Goal: Transaction & Acquisition: Purchase product/service

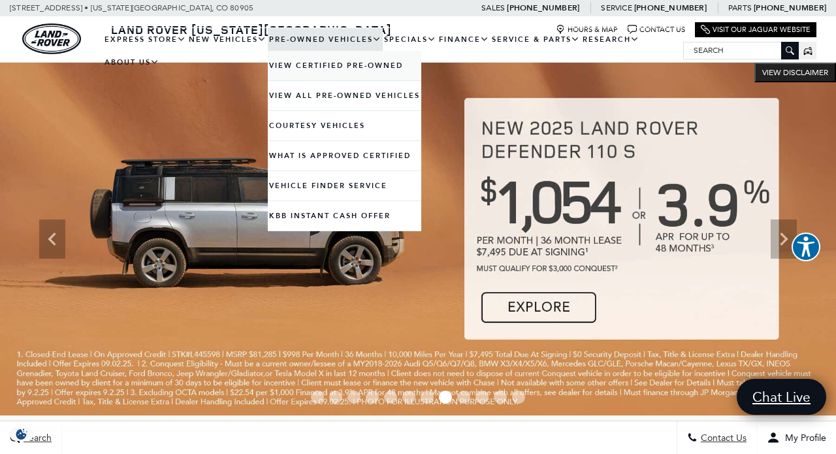
click at [306, 76] on link "View Certified Pre-Owned" at bounding box center [344, 65] width 153 height 29
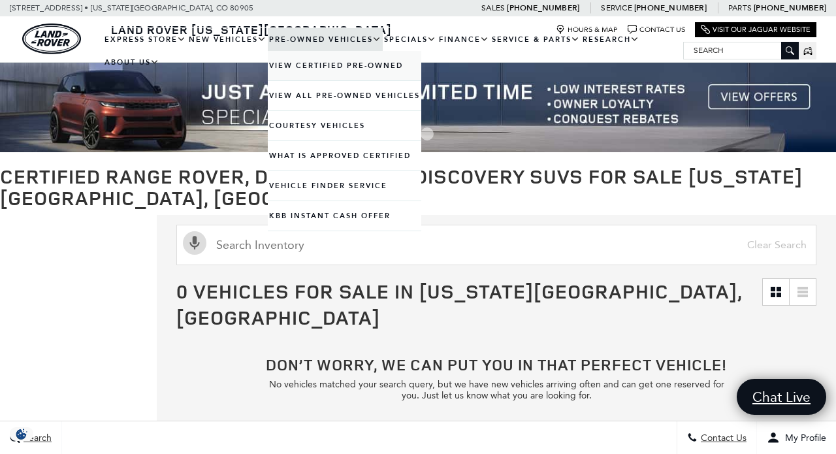
click at [300, 76] on link "View Certified Pre-Owned" at bounding box center [344, 65] width 153 height 29
click at [311, 76] on link "View Certified Pre-Owned" at bounding box center [344, 65] width 153 height 29
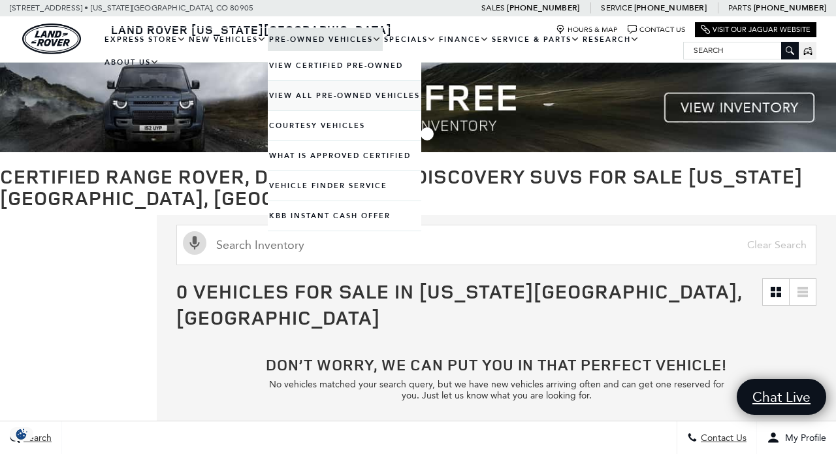
click at [303, 108] on link "View All Pre-Owned Vehicles" at bounding box center [344, 95] width 153 height 29
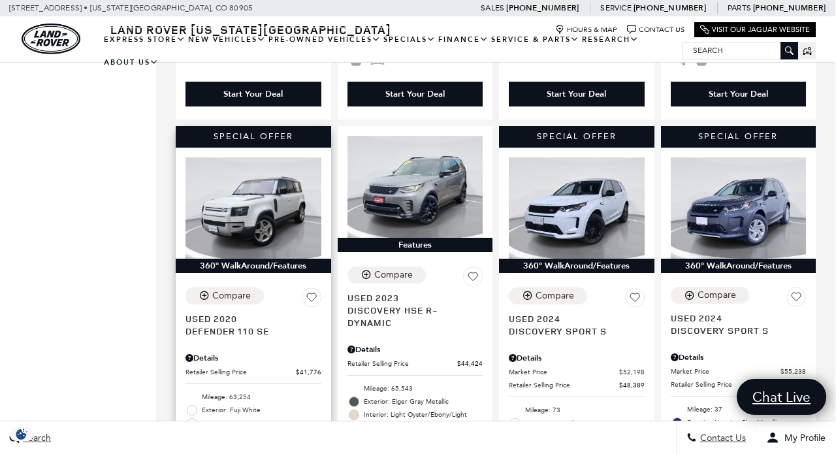
scroll to position [667, 1]
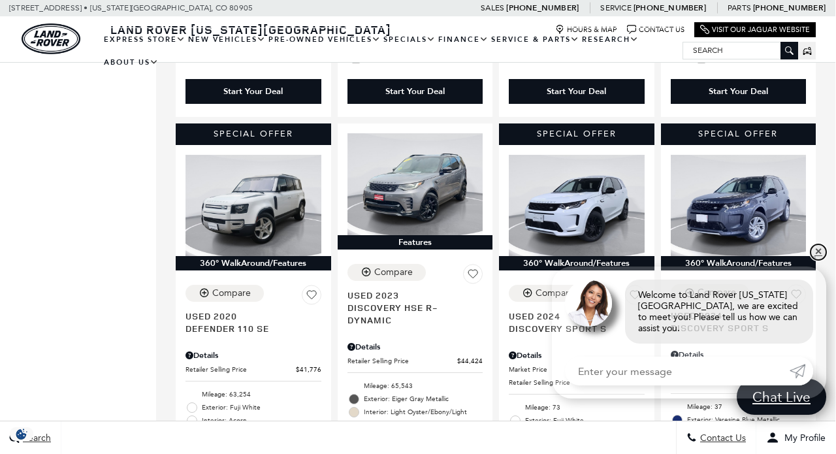
click at [812, 259] on link "✕" at bounding box center [818, 252] width 16 height 16
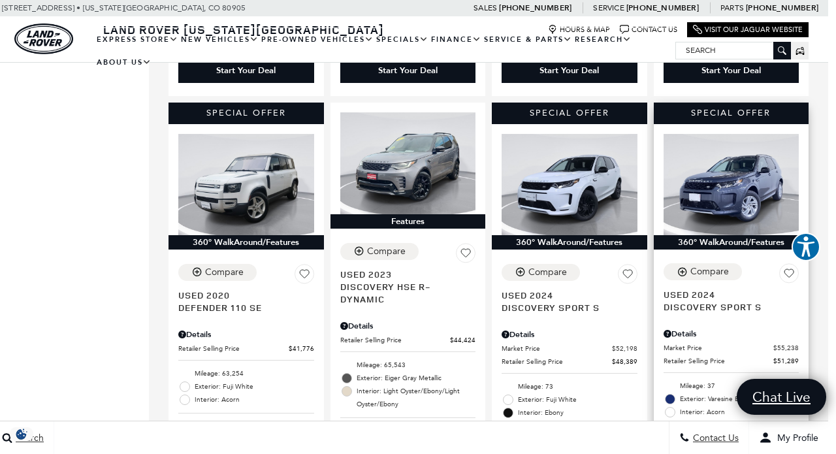
scroll to position [686, 8]
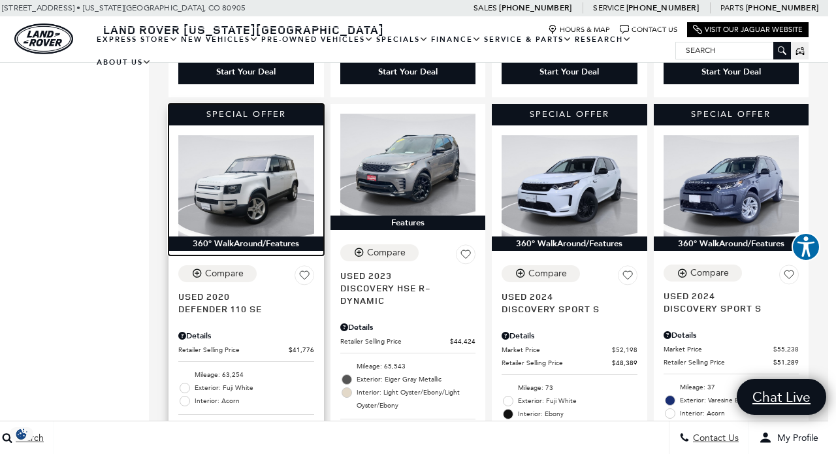
click at [255, 169] on img at bounding box center [246, 186] width 136 height 102
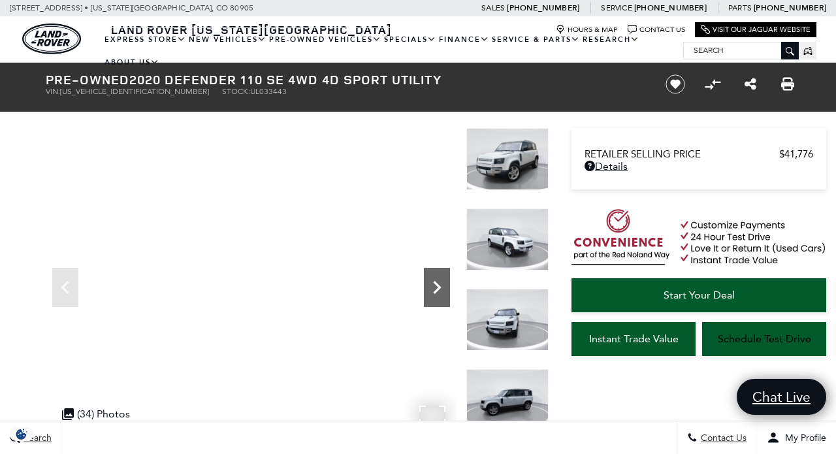
click at [436, 291] on icon "Next" at bounding box center [437, 287] width 8 height 13
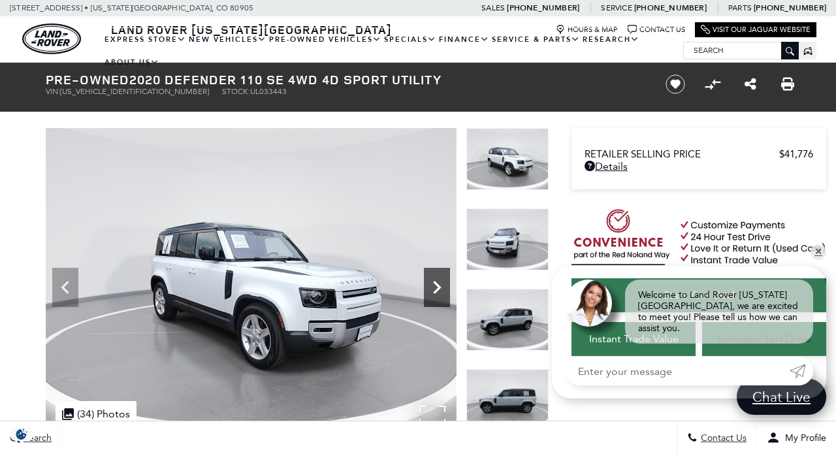
click at [436, 291] on icon "Next" at bounding box center [437, 287] width 8 height 13
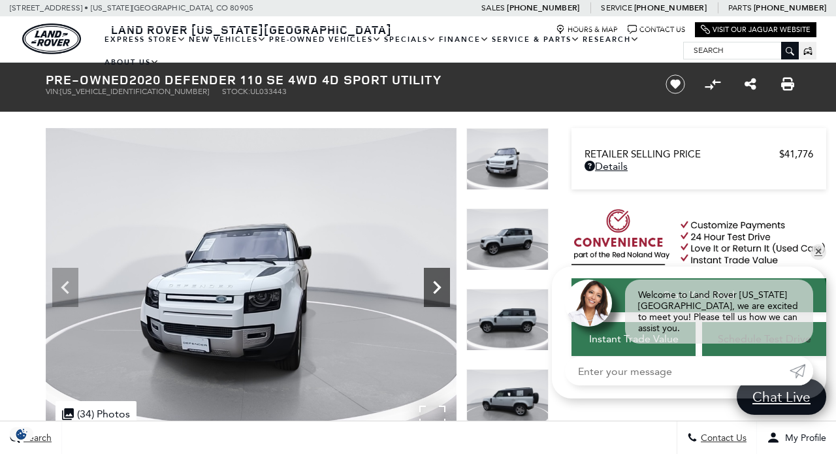
click at [436, 291] on icon "Next" at bounding box center [437, 287] width 8 height 13
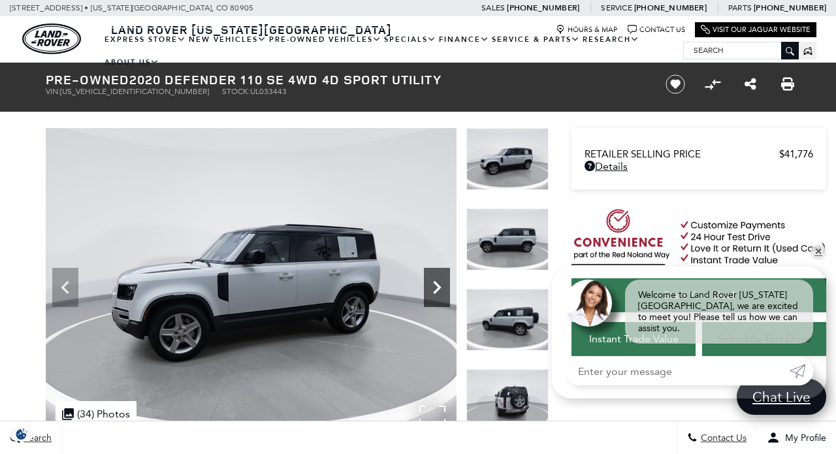
click at [436, 291] on icon "Next" at bounding box center [437, 287] width 8 height 13
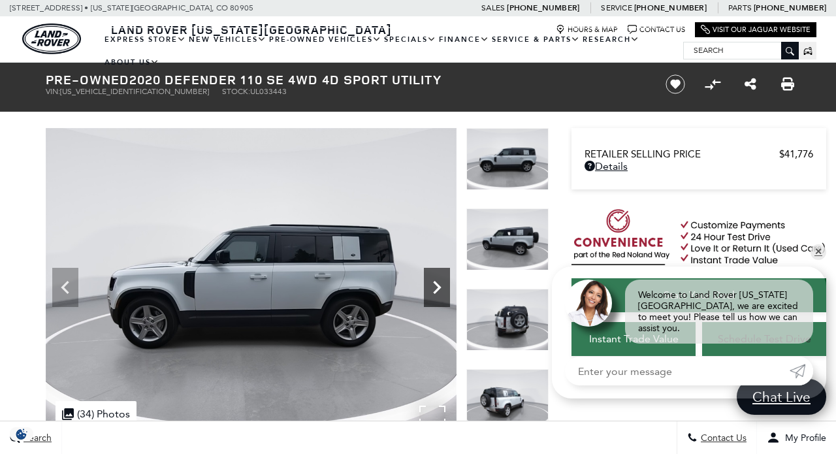
click at [436, 291] on icon "Next" at bounding box center [437, 287] width 8 height 13
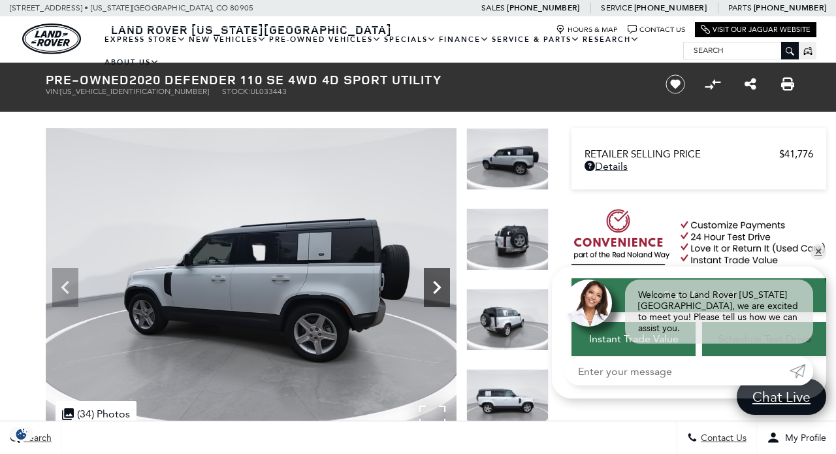
click at [436, 291] on icon "Next" at bounding box center [437, 287] width 8 height 13
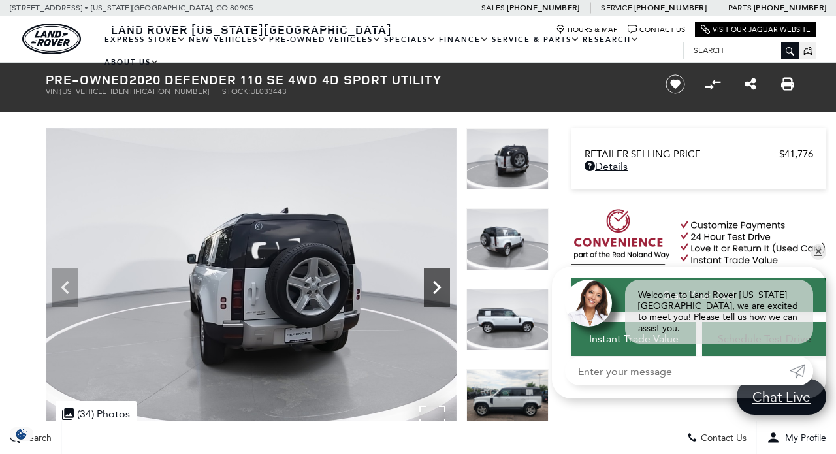
click at [436, 291] on icon "Next" at bounding box center [437, 287] width 8 height 13
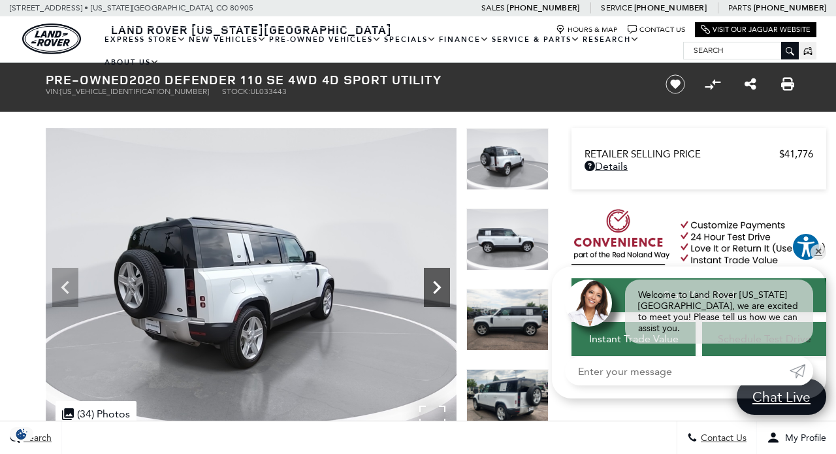
click at [436, 291] on icon "Next" at bounding box center [437, 287] width 8 height 13
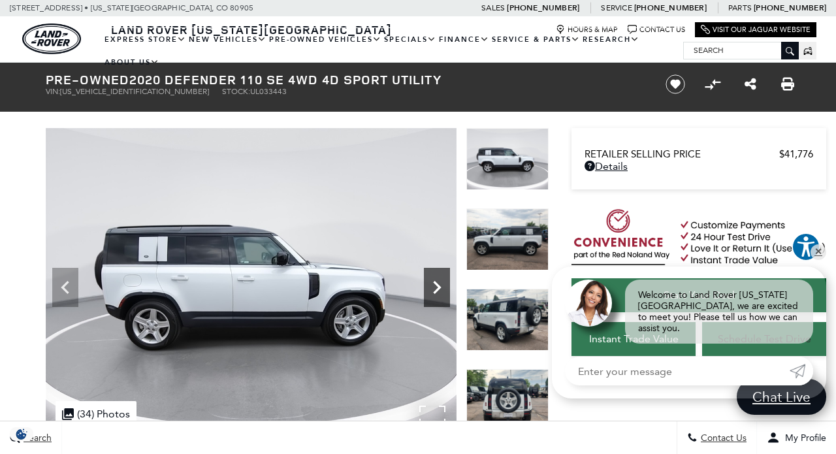
click at [436, 291] on icon "Next" at bounding box center [437, 287] width 8 height 13
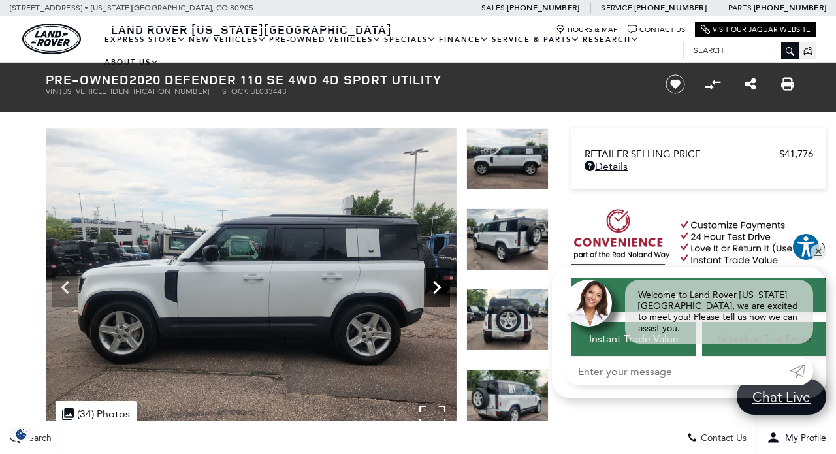
click at [436, 291] on icon "Next" at bounding box center [437, 287] width 8 height 13
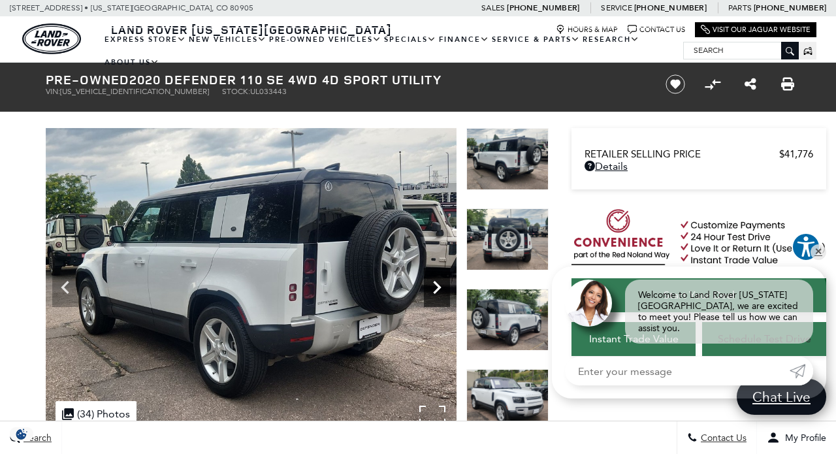
click at [436, 291] on icon "Next" at bounding box center [437, 287] width 8 height 13
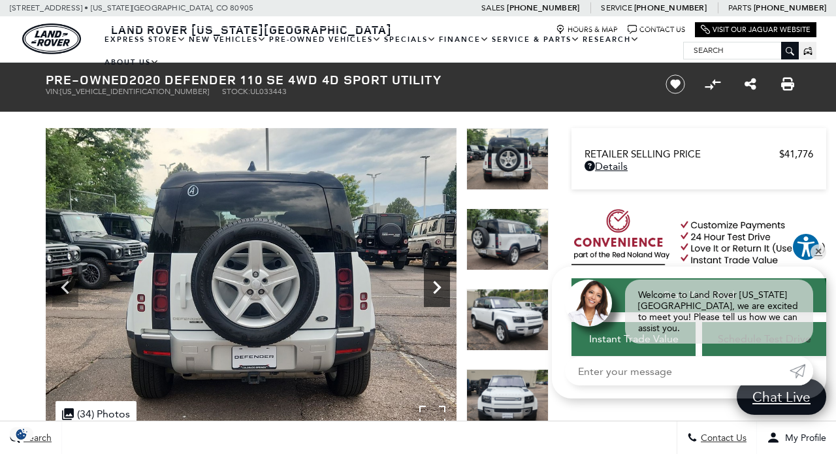
click at [436, 291] on icon "Next" at bounding box center [437, 287] width 8 height 13
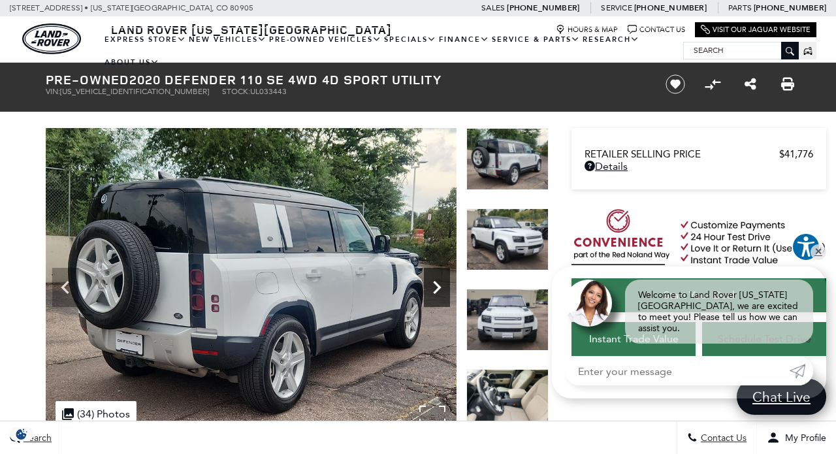
click at [436, 291] on icon "Next" at bounding box center [437, 287] width 8 height 13
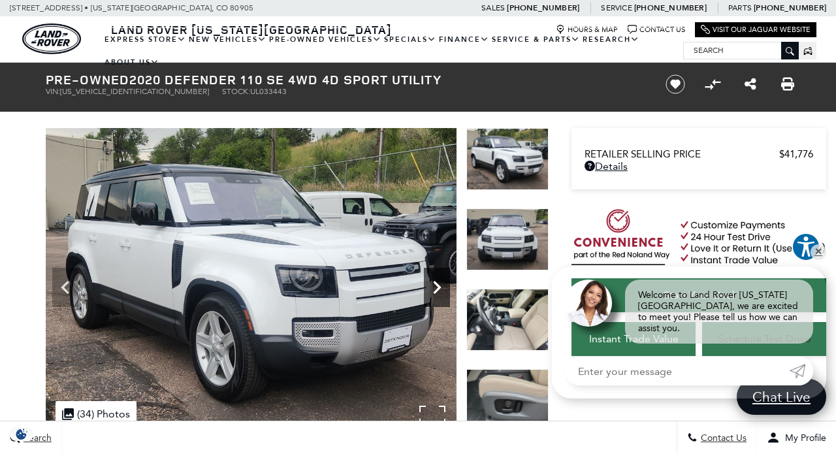
click at [436, 291] on icon "Next" at bounding box center [437, 287] width 8 height 13
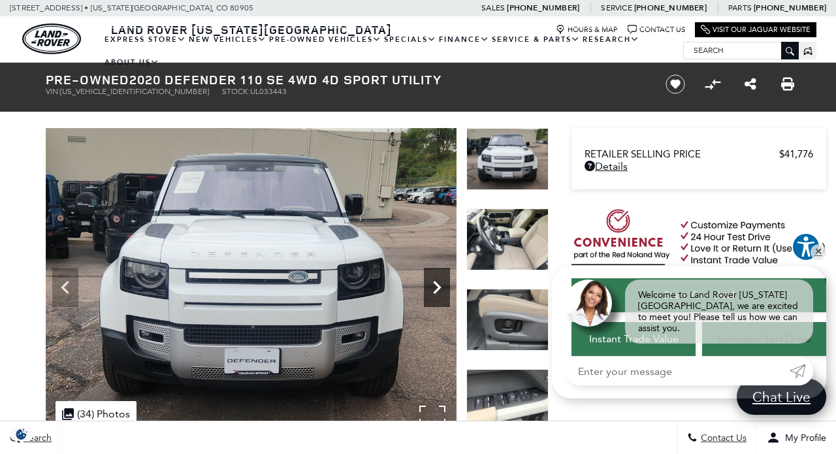
click at [436, 291] on icon "Next" at bounding box center [437, 287] width 8 height 13
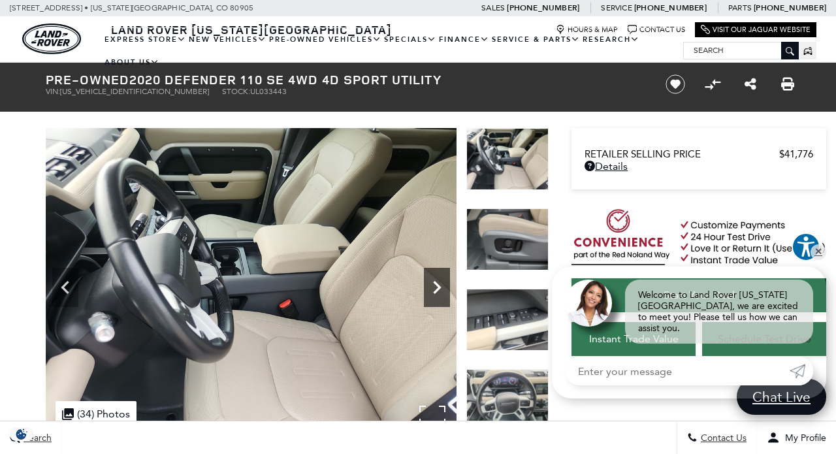
click at [436, 291] on icon "Next" at bounding box center [437, 287] width 8 height 13
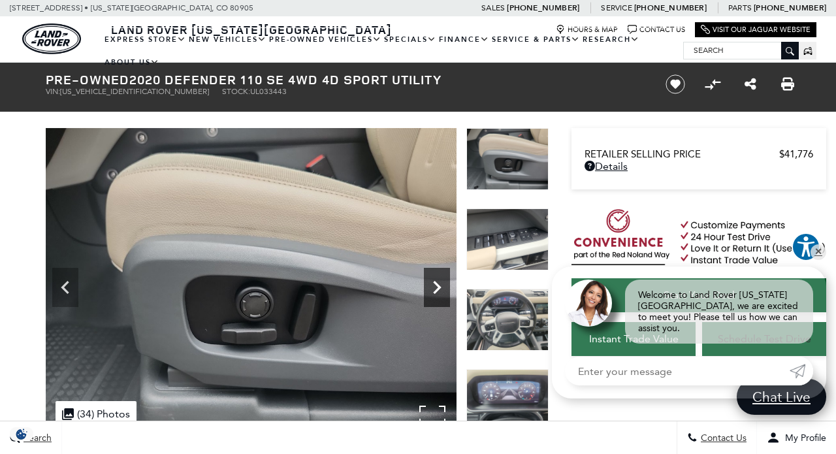
click at [436, 291] on icon "Next" at bounding box center [437, 287] width 8 height 13
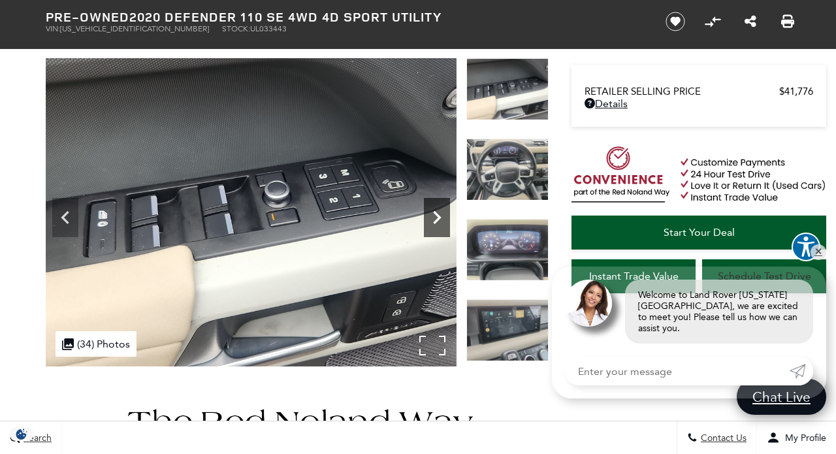
scroll to position [72, 0]
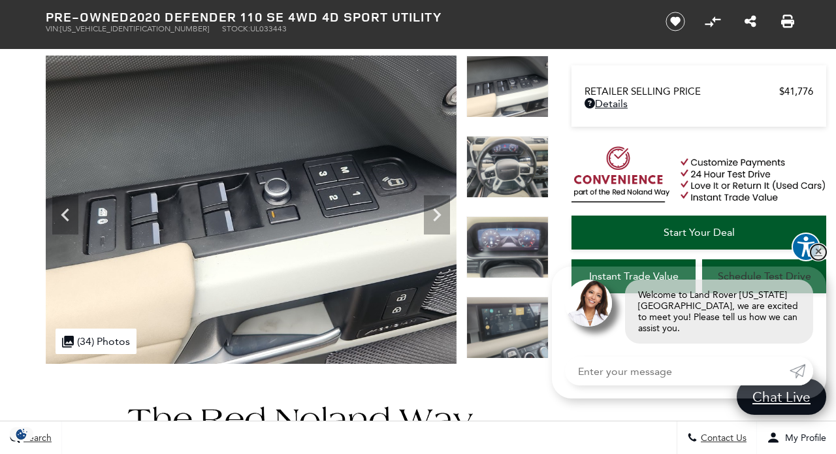
click at [815, 257] on link "✕" at bounding box center [818, 252] width 16 height 16
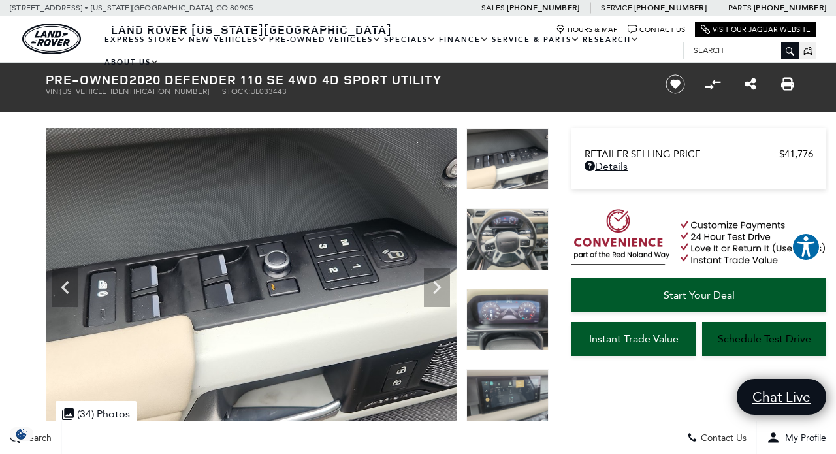
scroll to position [22, 0]
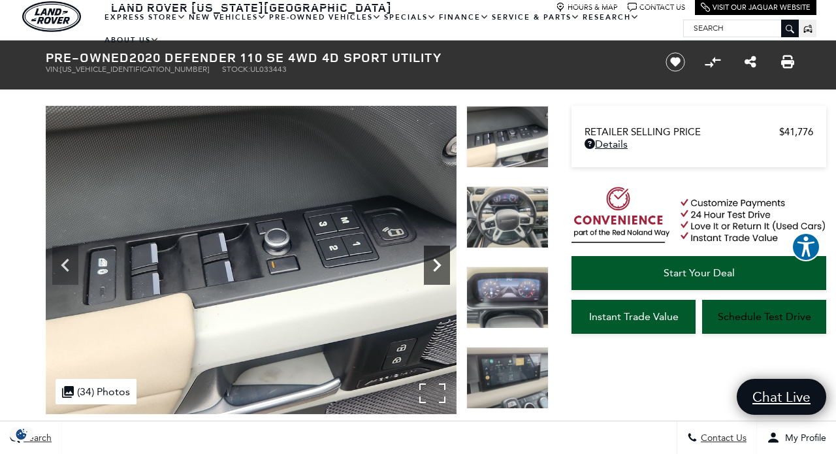
click at [437, 262] on icon "Next" at bounding box center [437, 265] width 8 height 13
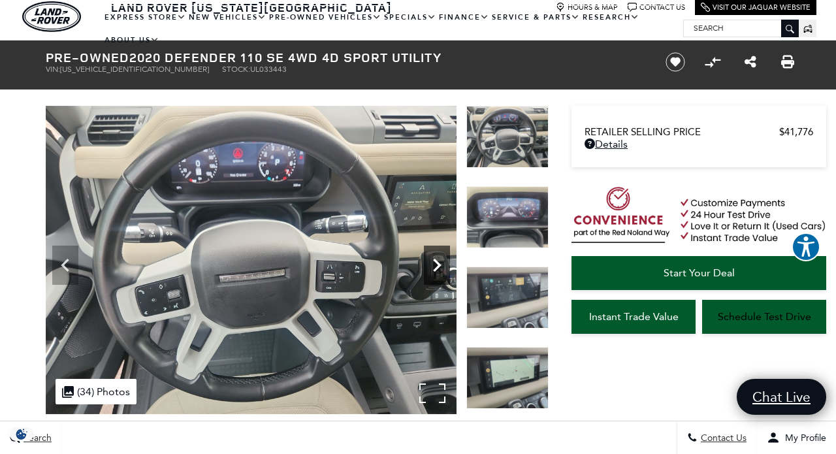
click at [441, 262] on icon "Next" at bounding box center [437, 265] width 26 height 26
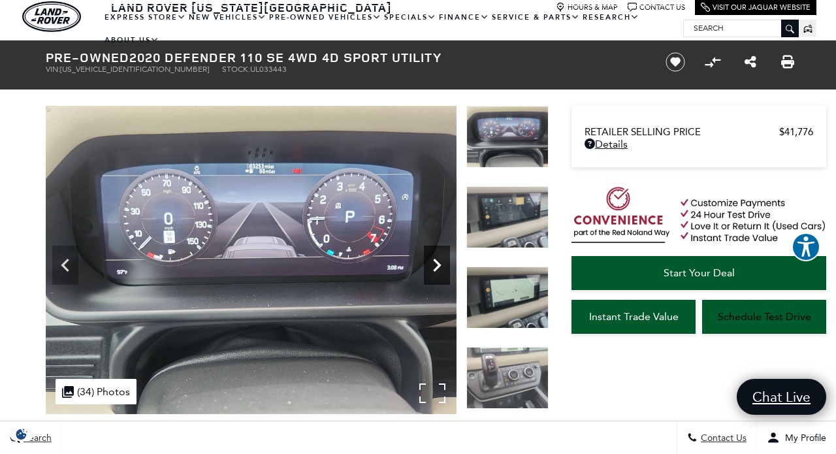
click at [441, 262] on icon "Next" at bounding box center [437, 265] width 26 height 26
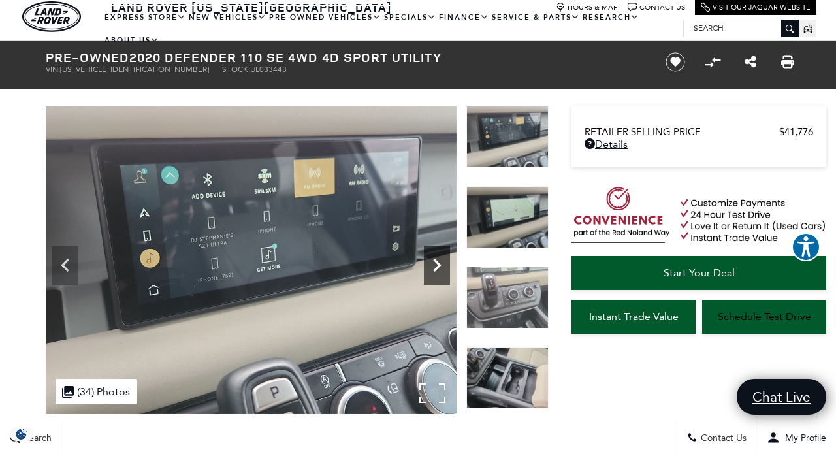
click at [441, 262] on icon "Next" at bounding box center [437, 265] width 26 height 26
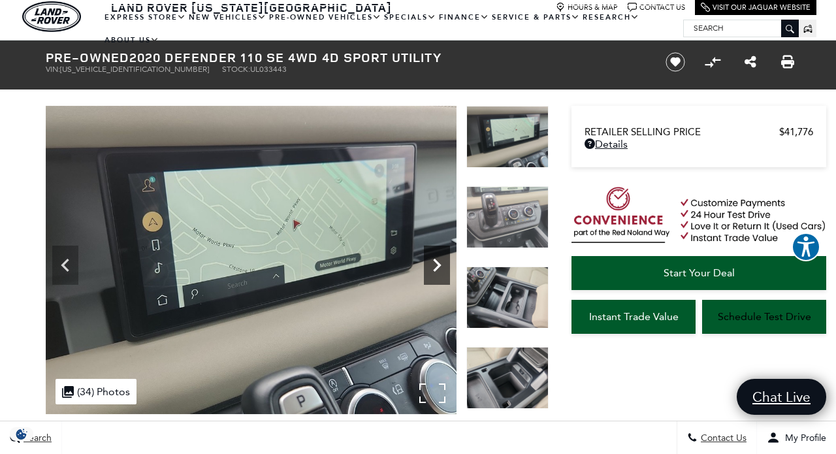
click at [441, 262] on icon "Next" at bounding box center [437, 265] width 26 height 26
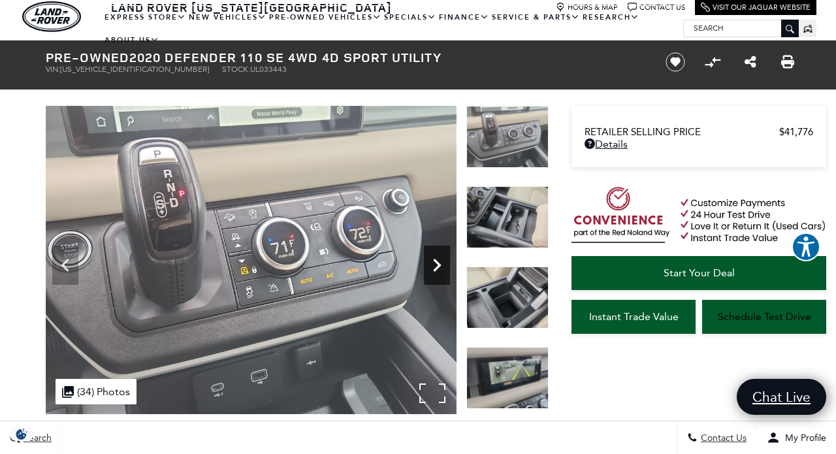
click at [441, 262] on icon "Next" at bounding box center [437, 265] width 26 height 26
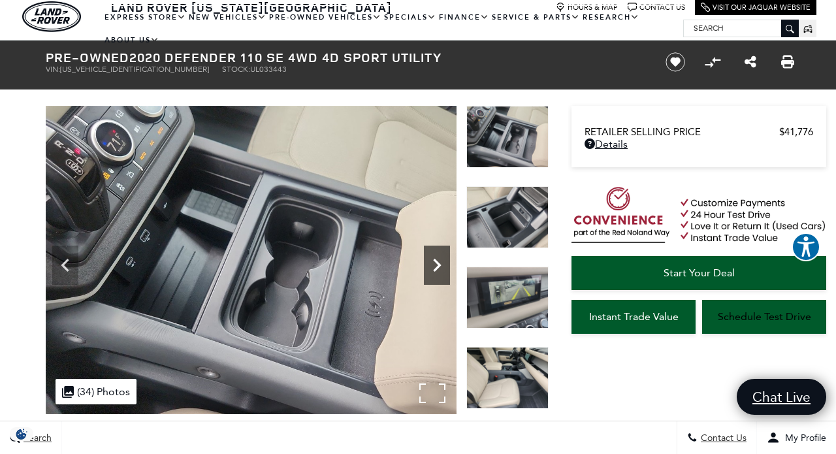
click at [441, 262] on icon "Next" at bounding box center [437, 265] width 26 height 26
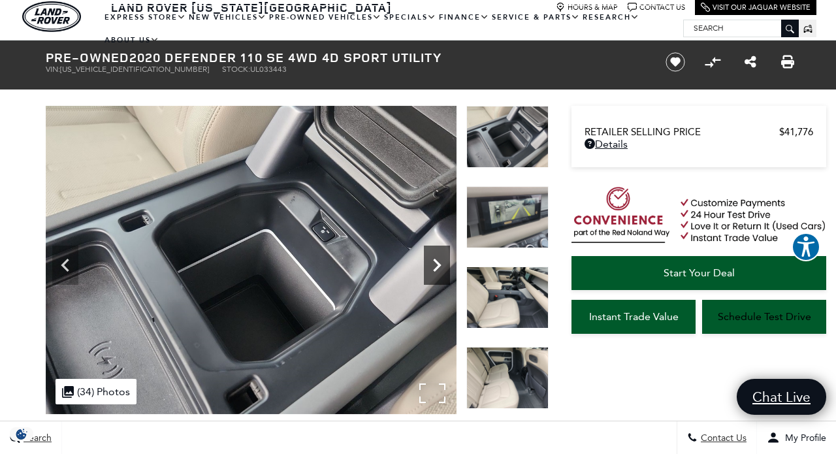
click at [441, 262] on icon "Next" at bounding box center [437, 265] width 26 height 26
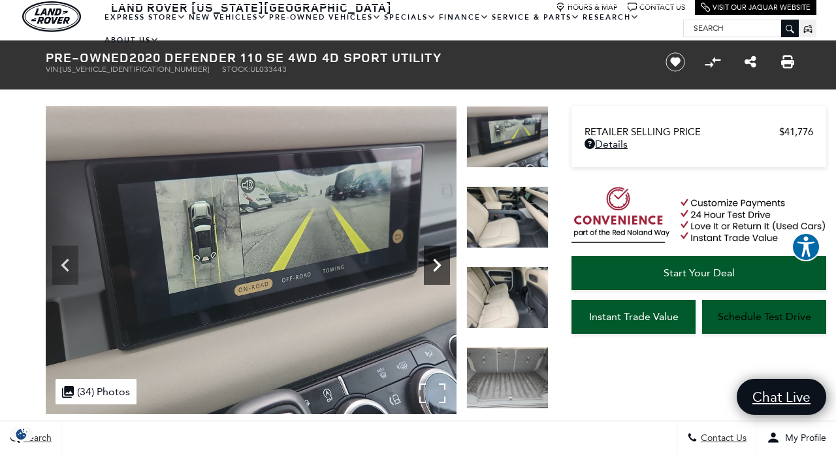
click at [441, 262] on icon "Next" at bounding box center [437, 265] width 26 height 26
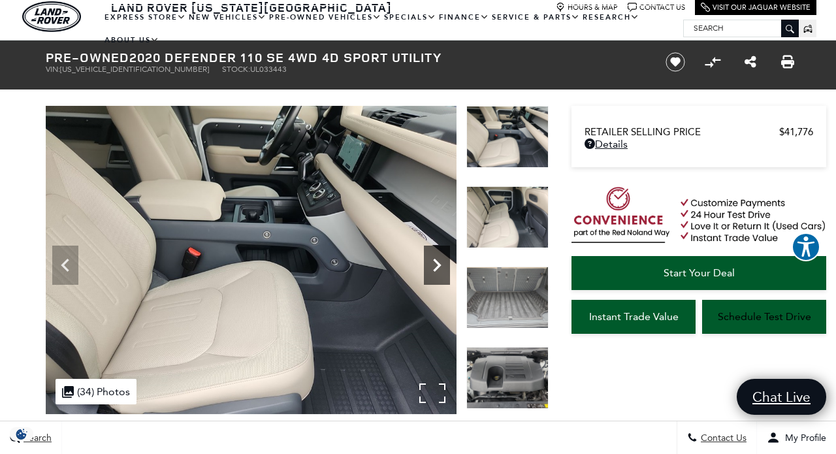
click at [441, 262] on icon "Next" at bounding box center [437, 265] width 26 height 26
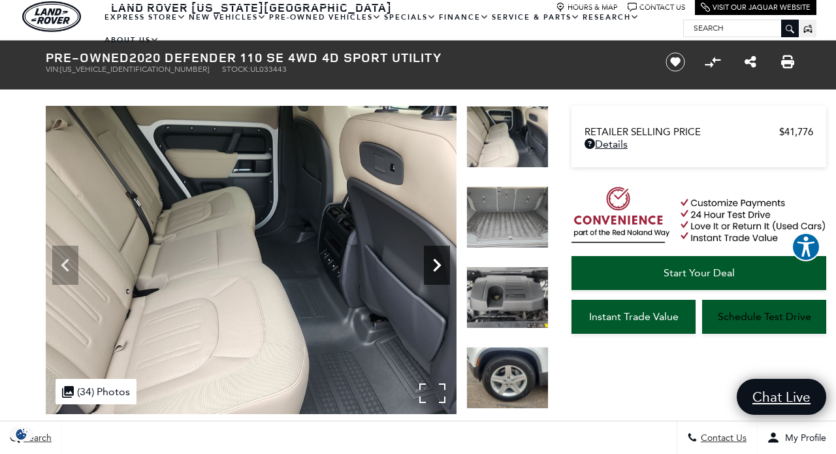
click at [441, 262] on icon "Next" at bounding box center [437, 265] width 26 height 26
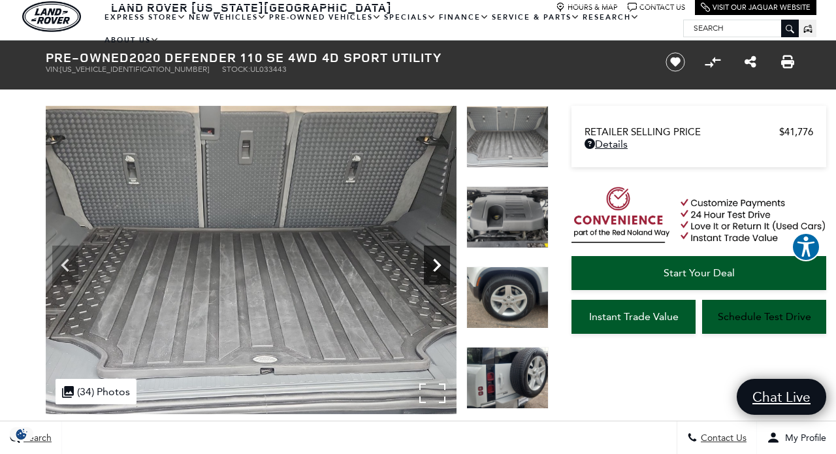
click at [441, 262] on icon "Next" at bounding box center [437, 265] width 26 height 26
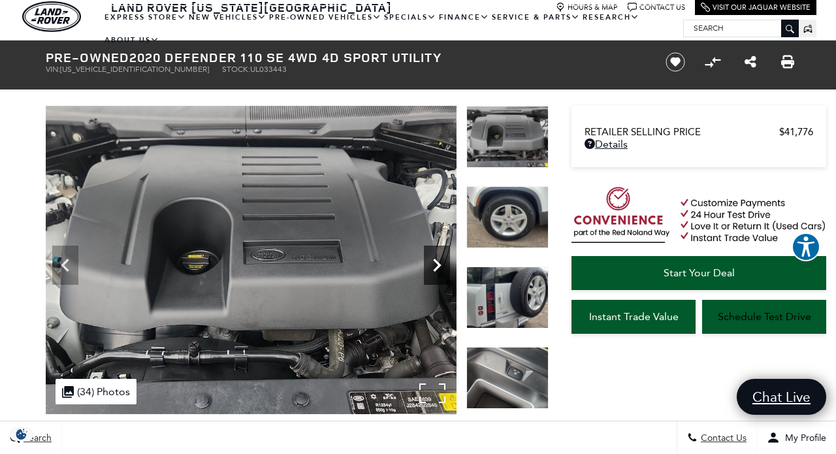
click at [441, 262] on icon "Next" at bounding box center [437, 265] width 26 height 26
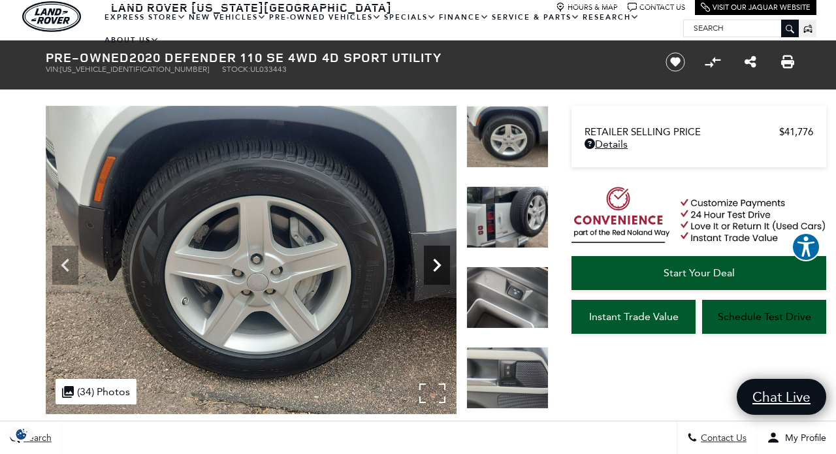
click at [441, 262] on icon "Next" at bounding box center [437, 265] width 26 height 26
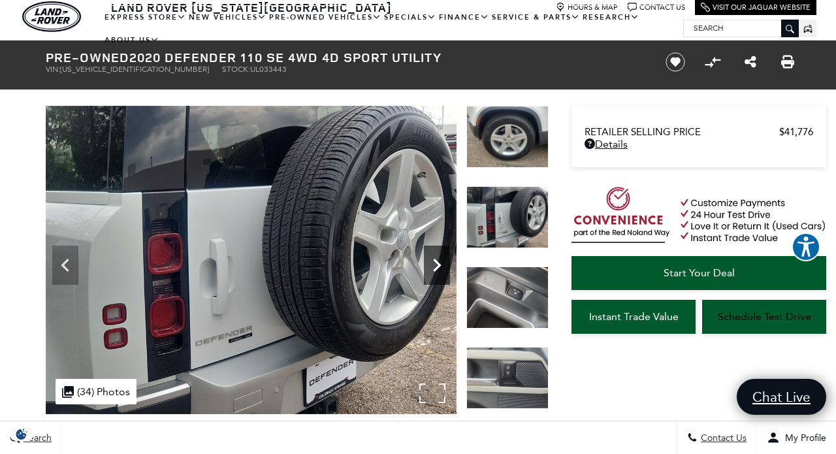
click at [441, 262] on icon "Next" at bounding box center [437, 265] width 26 height 26
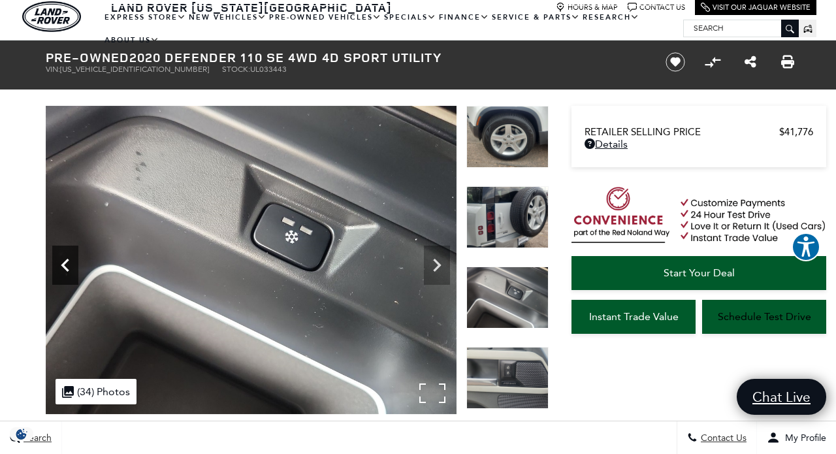
click at [62, 264] on icon "Previous" at bounding box center [65, 265] width 26 height 26
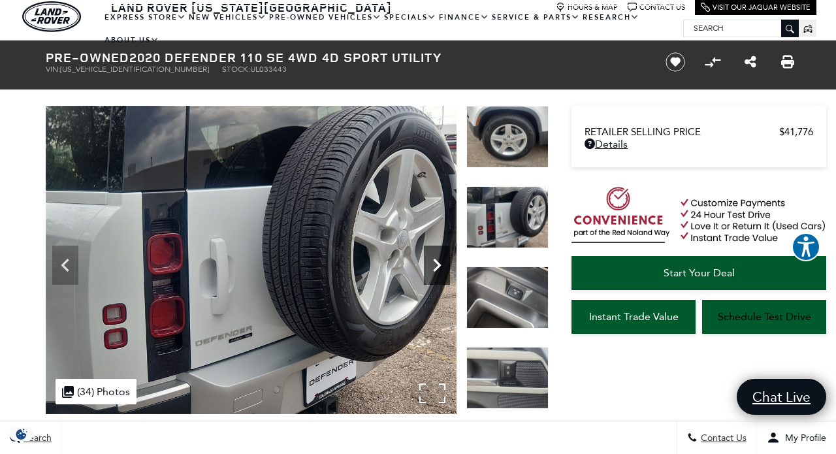
click at [438, 264] on icon "Next" at bounding box center [437, 265] width 8 height 13
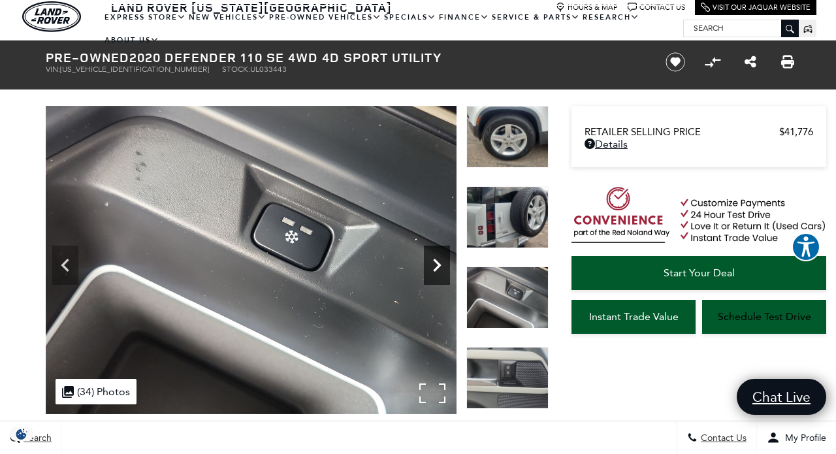
click at [438, 264] on icon "Next" at bounding box center [437, 265] width 8 height 13
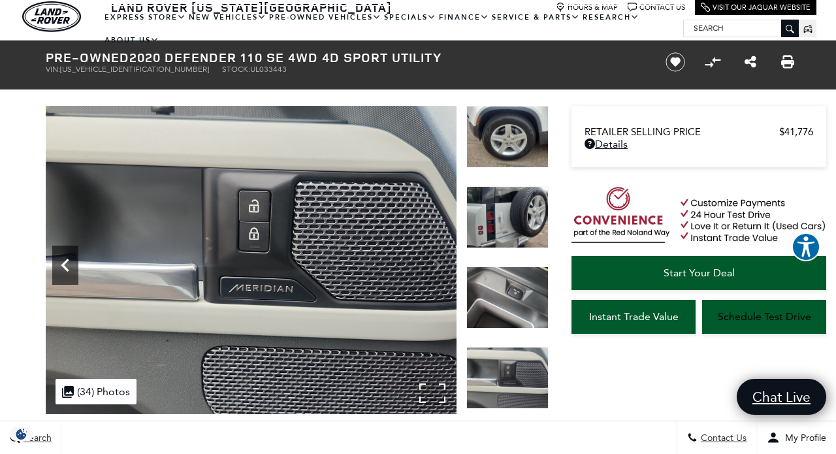
click at [65, 266] on icon "Previous" at bounding box center [65, 265] width 26 height 26
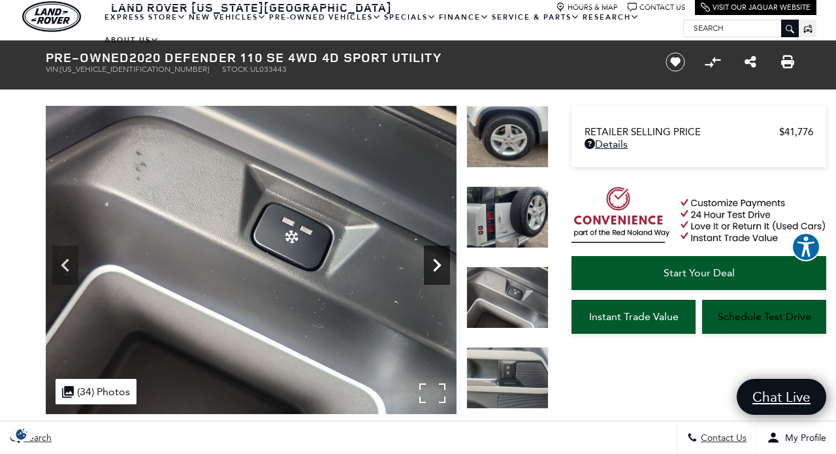
click at [439, 266] on icon "Next" at bounding box center [437, 265] width 8 height 13
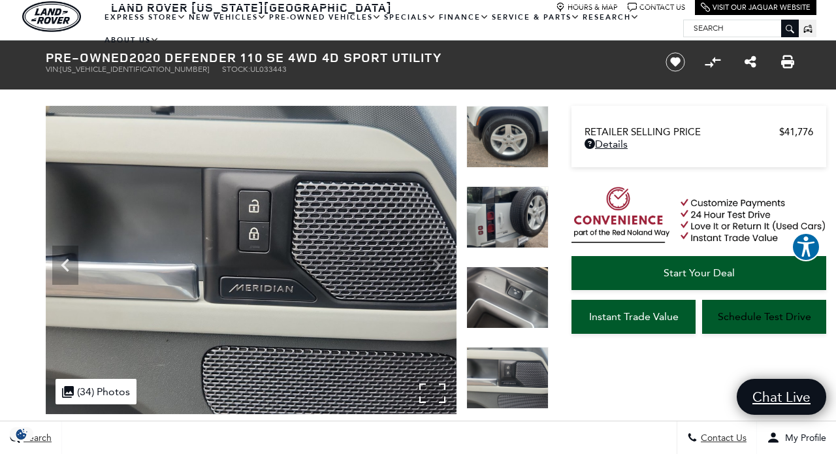
click at [439, 266] on img at bounding box center [251, 260] width 411 height 308
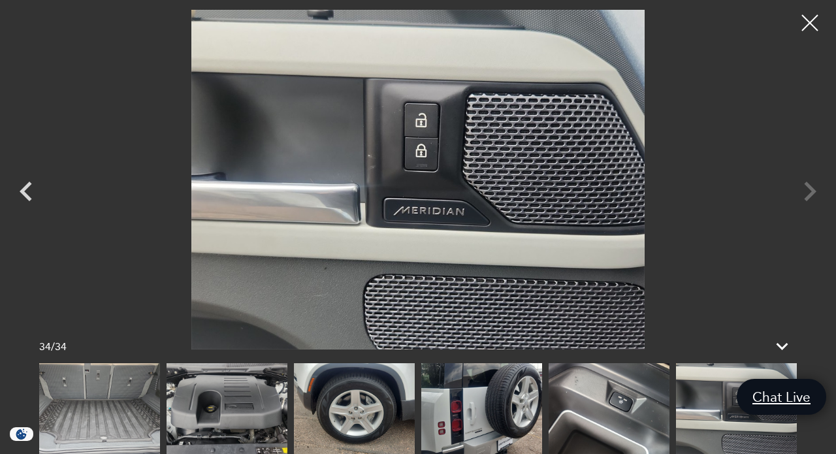
click at [811, 189] on div at bounding box center [418, 180] width 836 height 340
click at [808, 19] on div at bounding box center [810, 23] width 35 height 35
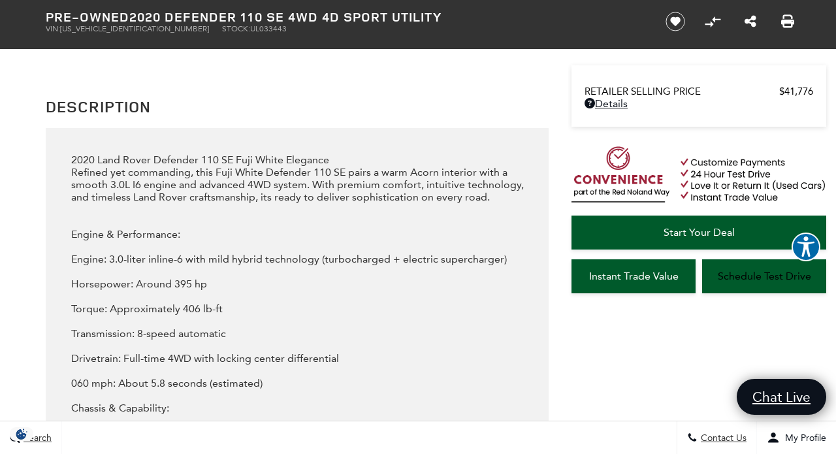
scroll to position [1341, 0]
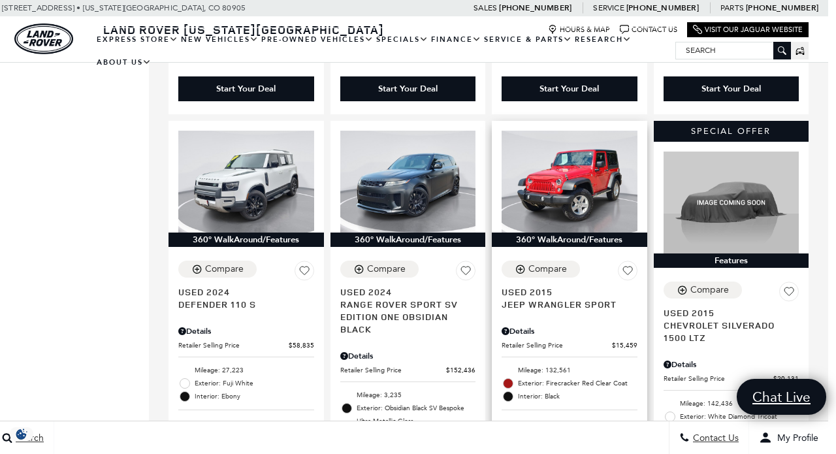
scroll to position [1571, 8]
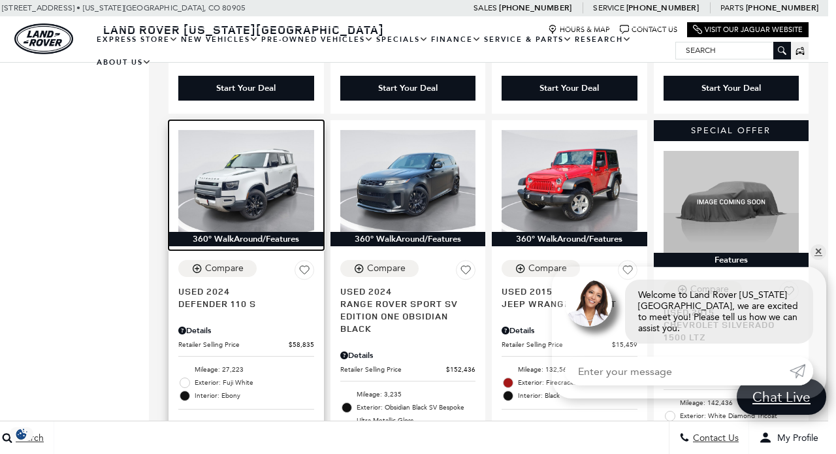
click at [248, 160] on img at bounding box center [246, 181] width 136 height 102
